Goal: Task Accomplishment & Management: Manage account settings

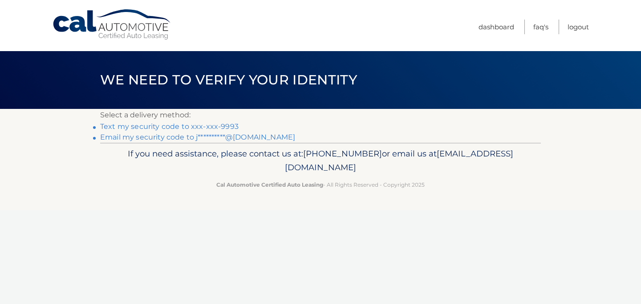
click at [173, 128] on link "Text my security code to xxx-xxx-9993" at bounding box center [169, 126] width 138 height 8
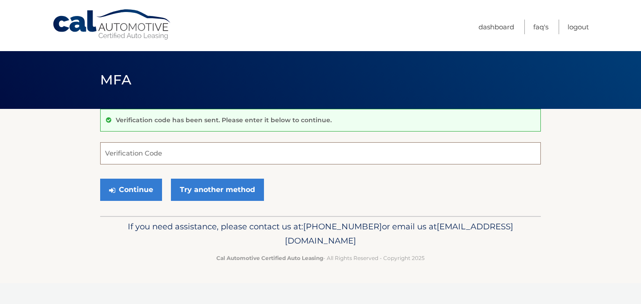
click at [197, 153] on input "Verification Code" at bounding box center [320, 153] width 441 height 22
paste input "161507"
type input "161507"
click at [152, 188] on button "Continue" at bounding box center [131, 190] width 62 height 22
click at [100, 179] on button "Continue" at bounding box center [131, 190] width 62 height 22
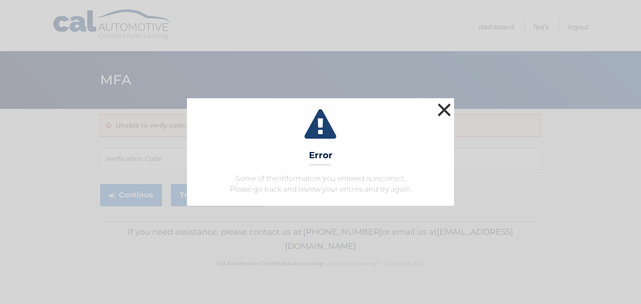
click at [442, 108] on button "×" at bounding box center [444, 110] width 18 height 18
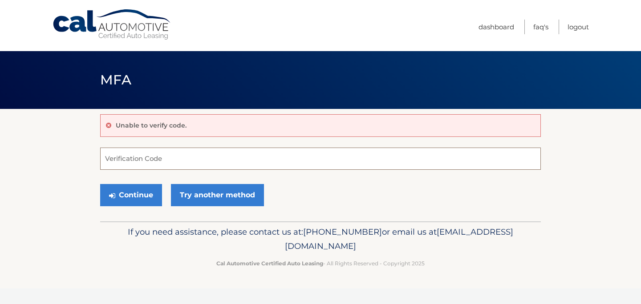
click at [117, 157] on input "Verification Code" at bounding box center [320, 159] width 441 height 22
click at [136, 157] on input "Verification Code" at bounding box center [320, 159] width 441 height 22
paste input "161507"
type input "161507"
click at [145, 195] on button "Continue" at bounding box center [131, 195] width 62 height 22
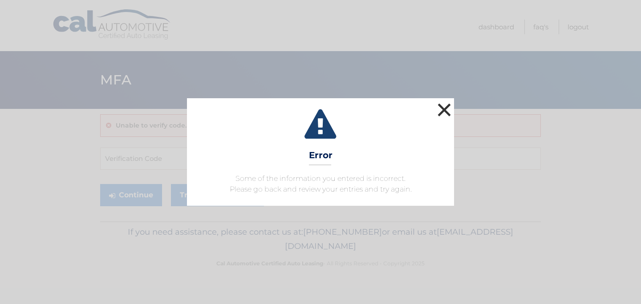
click at [443, 107] on button "×" at bounding box center [444, 110] width 18 height 18
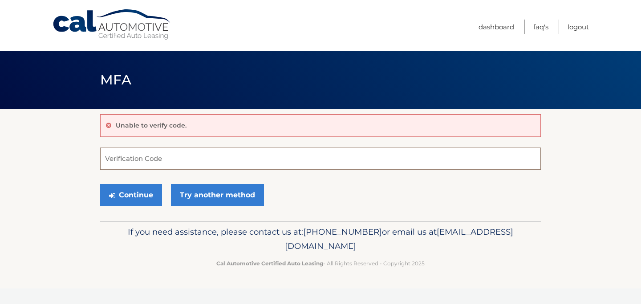
click at [135, 151] on input "Verification Code" at bounding box center [320, 159] width 441 height 22
type input "161507"
click at [124, 196] on button "Continue" at bounding box center [131, 195] width 62 height 22
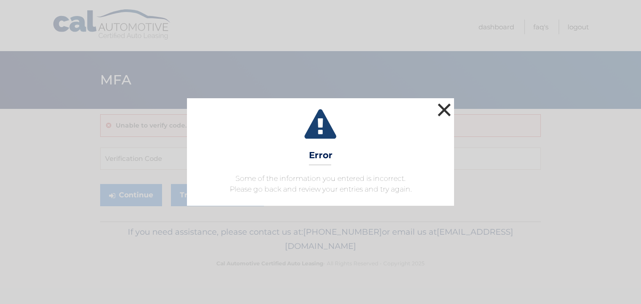
click at [447, 106] on button "×" at bounding box center [444, 110] width 18 height 18
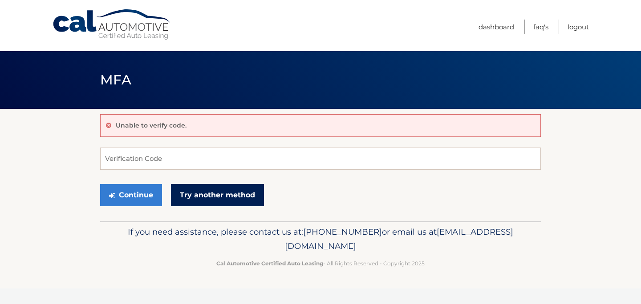
click at [203, 193] on link "Try another method" at bounding box center [217, 195] width 93 height 22
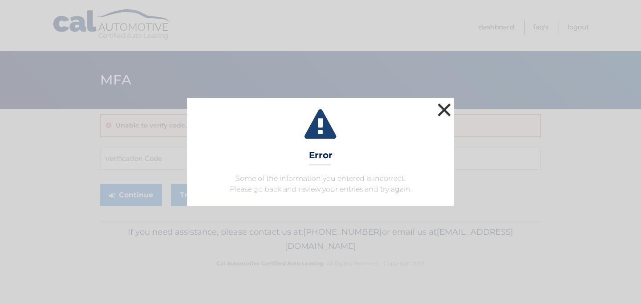
click at [443, 110] on button "×" at bounding box center [444, 110] width 18 height 18
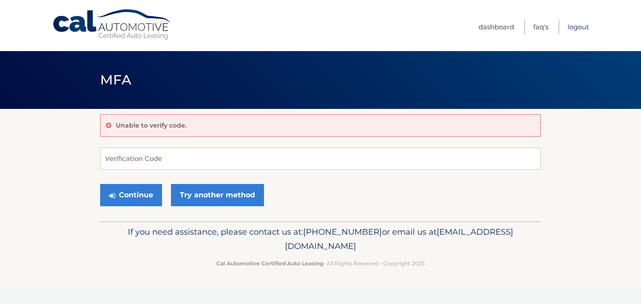
click at [579, 32] on link "Logout" at bounding box center [577, 27] width 21 height 15
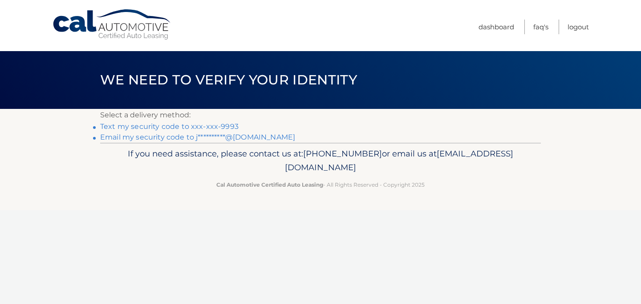
click at [152, 138] on link "**********" at bounding box center [197, 137] width 195 height 8
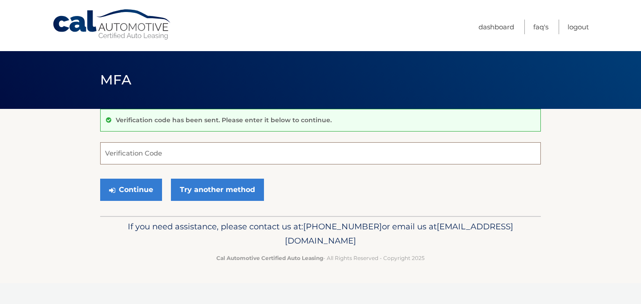
click at [211, 146] on input "Verification Code" at bounding box center [320, 153] width 441 height 22
paste input "518621"
type input "518621"
click at [144, 190] on button "Continue" at bounding box center [131, 190] width 62 height 22
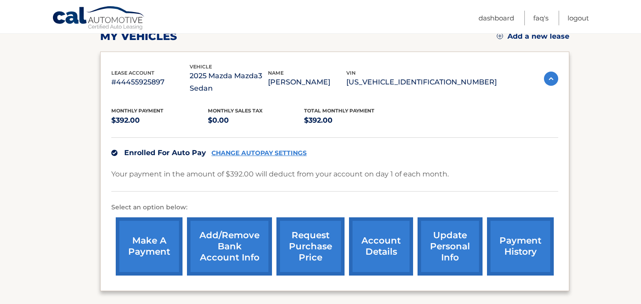
scroll to position [176, 0]
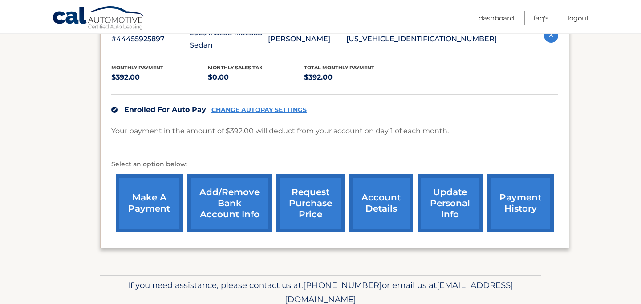
click at [382, 203] on link "account details" at bounding box center [381, 203] width 64 height 58
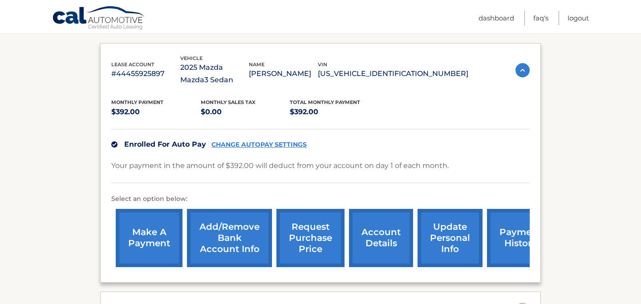
scroll to position [153, 0]
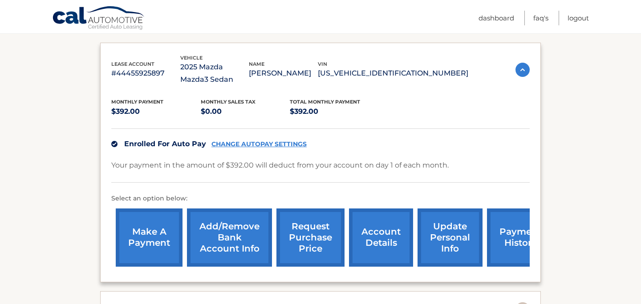
click at [392, 247] on link "account details" at bounding box center [381, 238] width 64 height 58
click at [385, 235] on link "account details" at bounding box center [381, 238] width 64 height 58
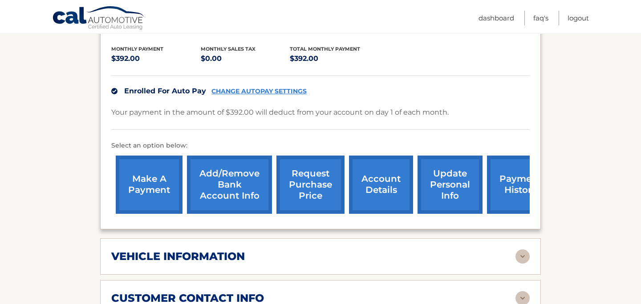
scroll to position [207, 0]
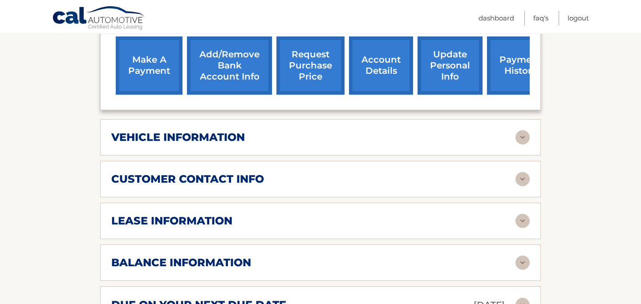
scroll to position [329, 0]
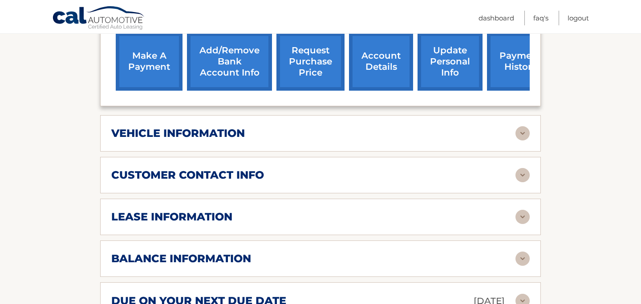
click at [524, 131] on img at bounding box center [522, 133] width 14 height 14
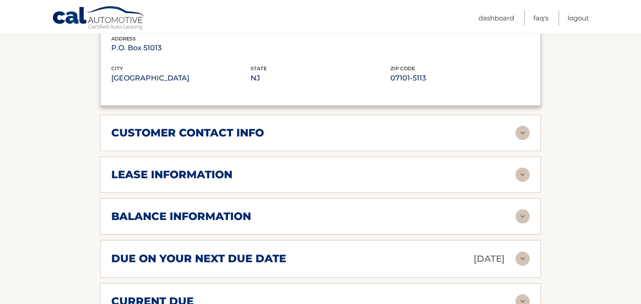
scroll to position [639, 0]
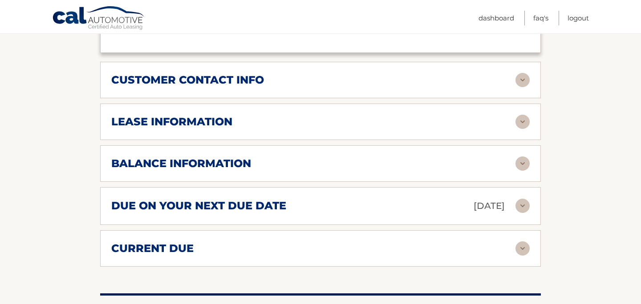
click at [525, 123] on img at bounding box center [522, 122] width 14 height 14
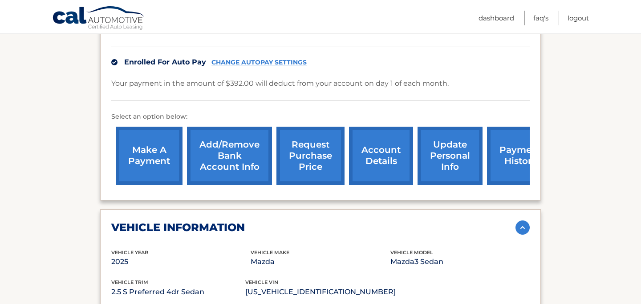
scroll to position [235, 0]
click at [511, 159] on link "payment history" at bounding box center [520, 155] width 67 height 58
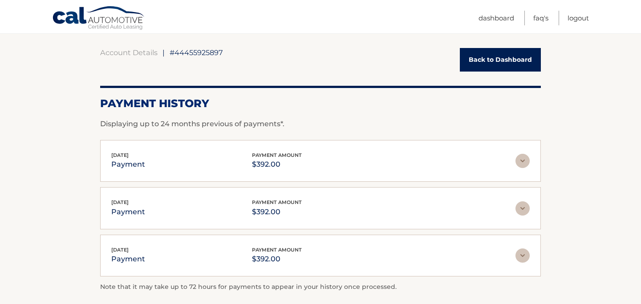
scroll to position [13, 0]
